Goal: Find specific page/section: Find specific page/section

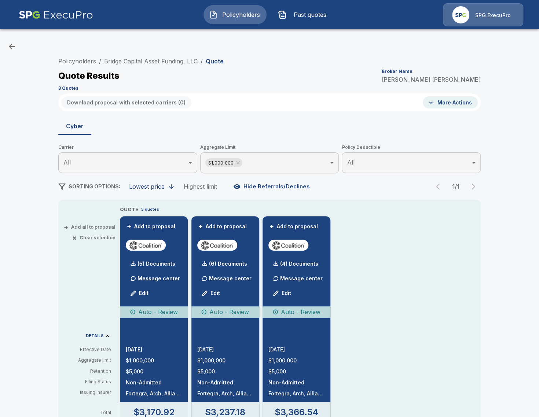
click at [93, 62] on link "Policyholders" at bounding box center [77, 61] width 38 height 7
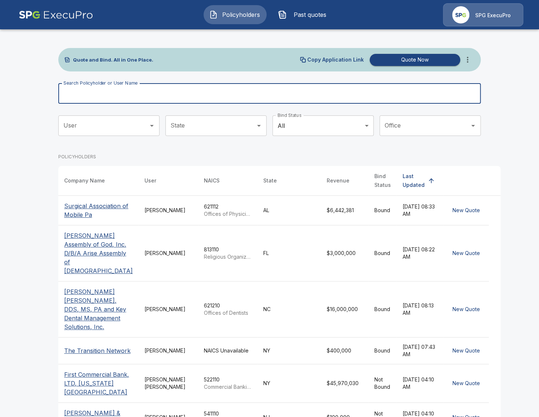
click at [270, 98] on input "Search Policyholder or User Name" at bounding box center [265, 93] width 414 height 21
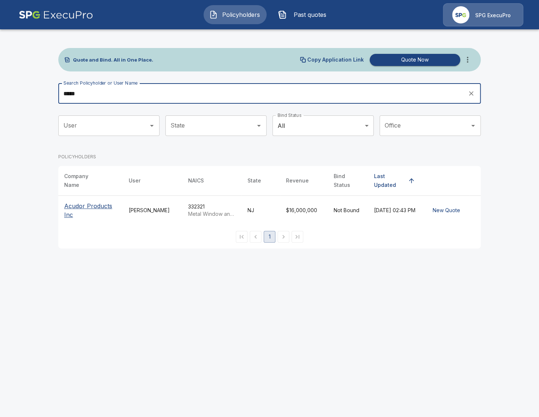
type input "*****"
click at [68, 202] on p "Acudor Products Inc" at bounding box center [90, 211] width 53 height 18
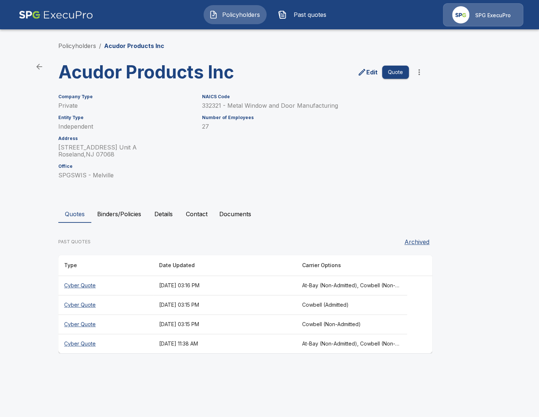
click at [110, 217] on button "Binders/Policies" at bounding box center [119, 214] width 56 height 18
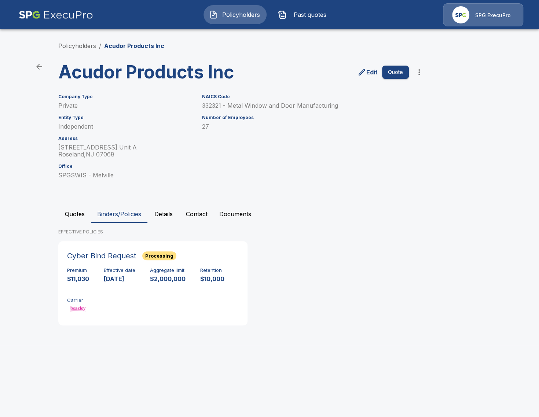
click at [70, 220] on button "Quotes" at bounding box center [74, 214] width 33 height 18
